Goal: Check status: Check status

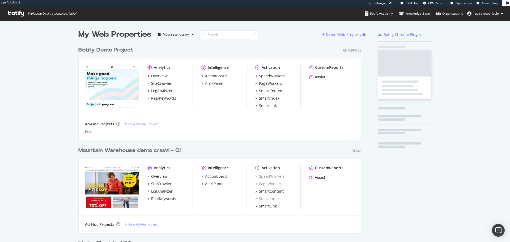
scroll to position [1768, 283]
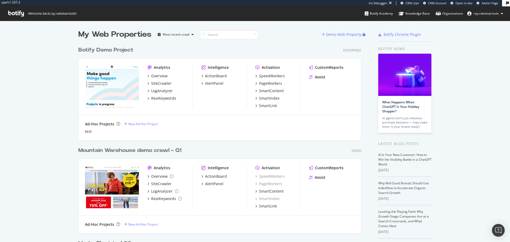
click at [15, 15] on icon at bounding box center [16, 14] width 16 height 6
click at [226, 37] on input at bounding box center [229, 34] width 58 height 9
click at [14, 14] on icon at bounding box center [16, 14] width 16 height 6
click at [380, 16] on div "Botify Academy" at bounding box center [378, 13] width 28 height 5
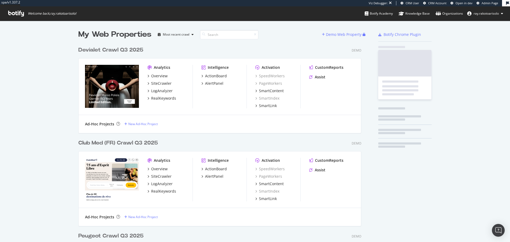
scroll to position [1777, 283]
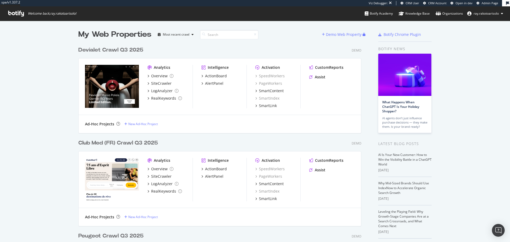
click at [14, 11] on icon at bounding box center [16, 14] width 16 height 6
click at [230, 36] on input at bounding box center [229, 34] width 58 height 9
click at [226, 36] on input at bounding box center [229, 34] width 58 height 9
click at [14, 17] on span "Welcome back, [PERSON_NAME].rakotoarisolo !" at bounding box center [42, 13] width 76 height 14
click at [18, 14] on icon at bounding box center [16, 14] width 16 height 6
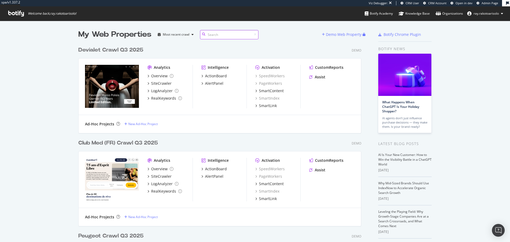
click at [230, 38] on input at bounding box center [229, 34] width 58 height 9
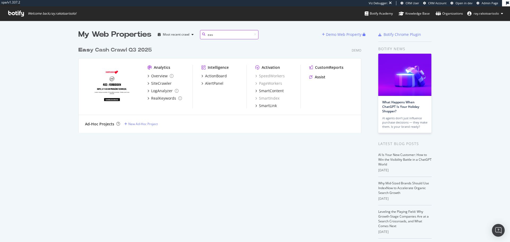
type input "eas"
click at [119, 51] on div "Eas y Cash Crawl Q3 2025" at bounding box center [114, 50] width 73 height 8
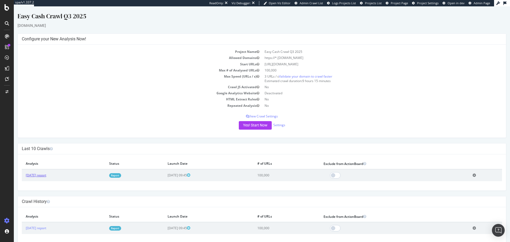
click at [46, 176] on link "[DATE] report" at bounding box center [36, 175] width 20 height 5
